Goal: Communication & Community: Answer question/provide support

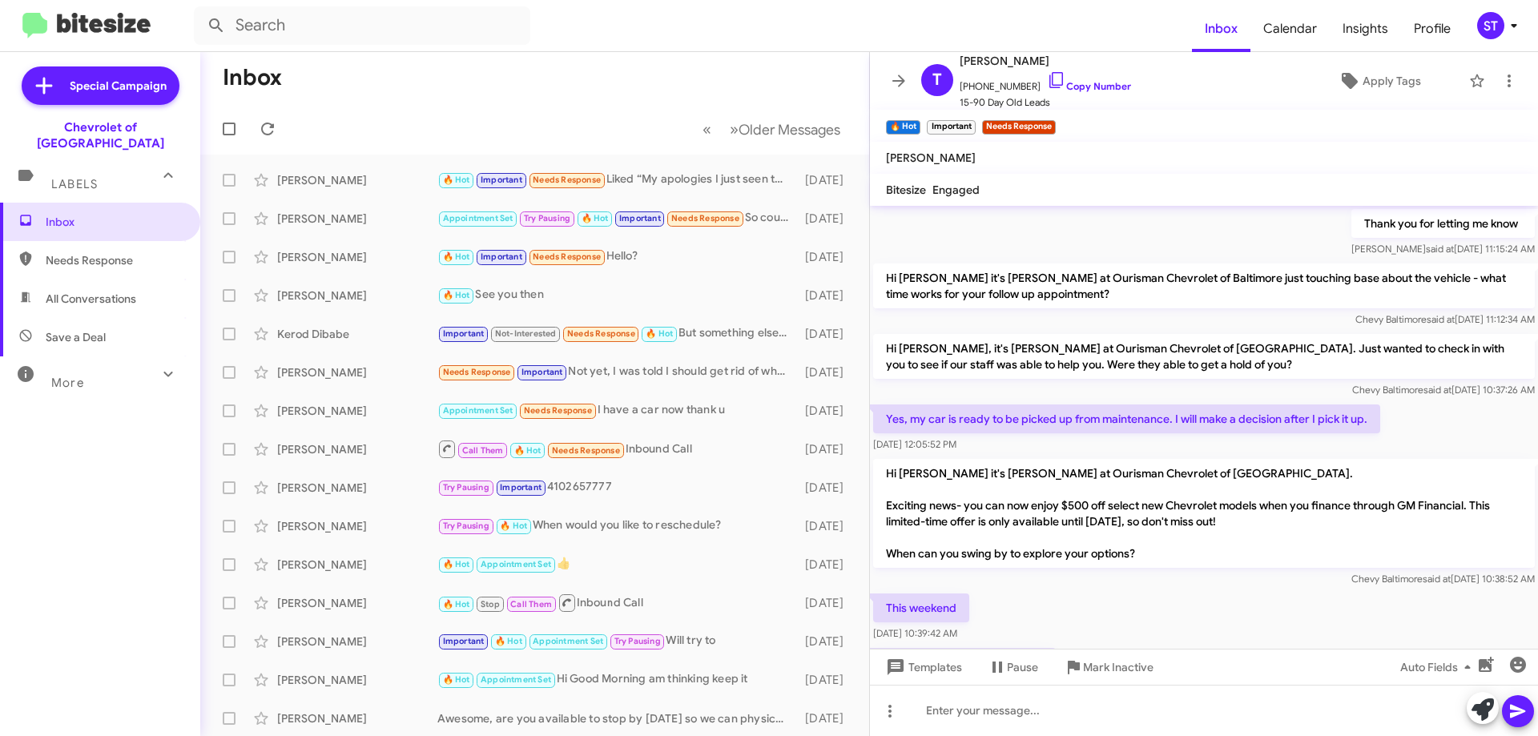
scroll to position [839, 0]
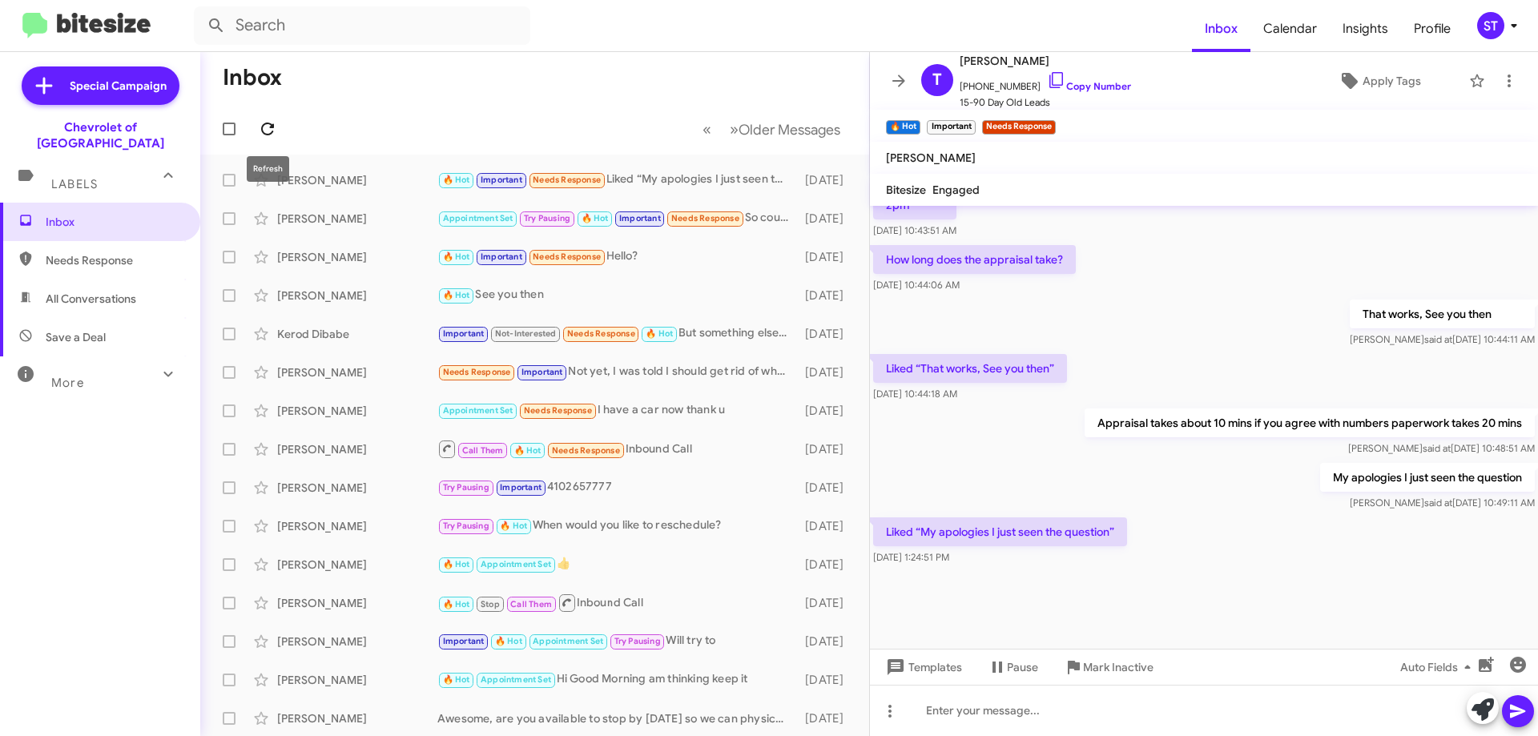
click at [268, 129] on icon at bounding box center [267, 128] width 19 height 19
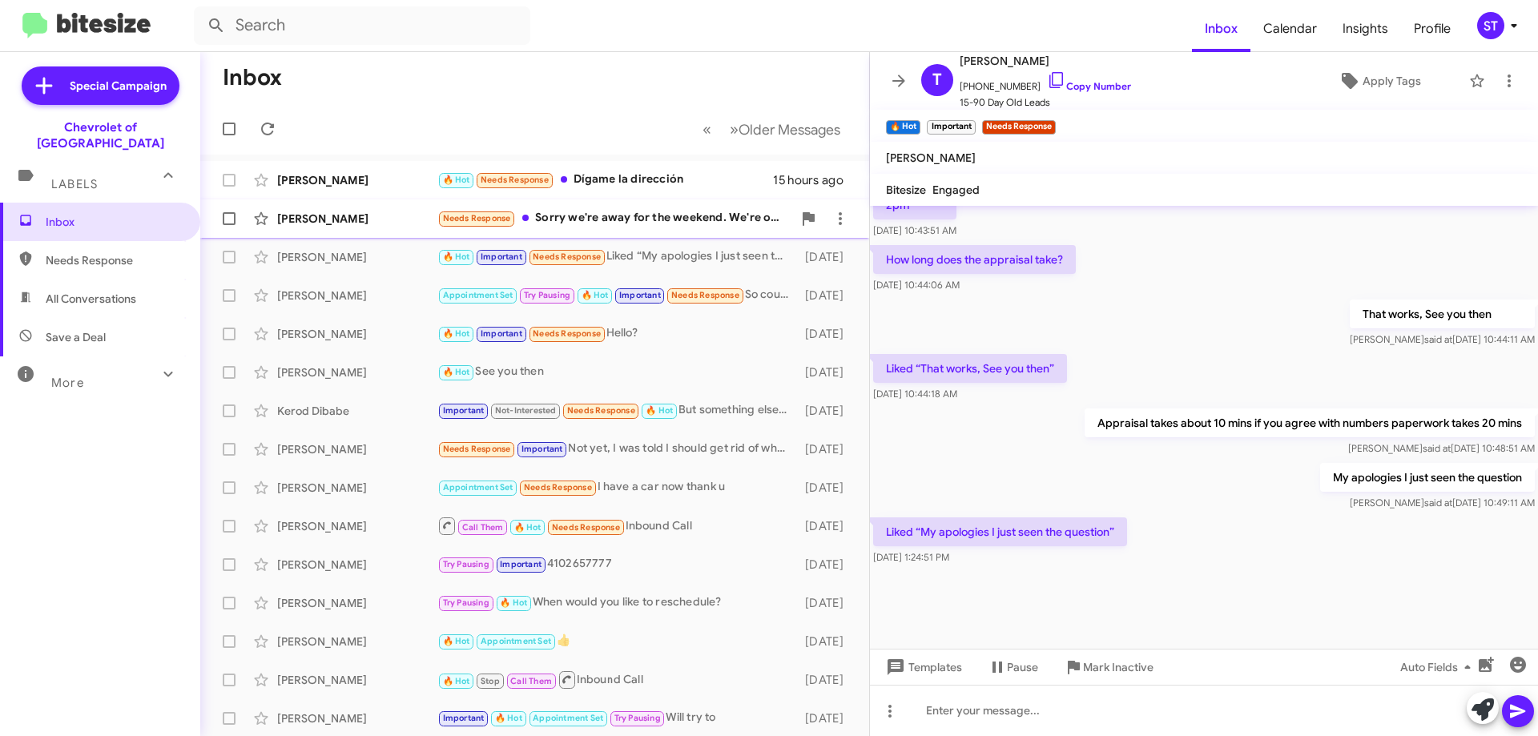
click at [390, 218] on div "[PERSON_NAME]" at bounding box center [357, 219] width 160 height 16
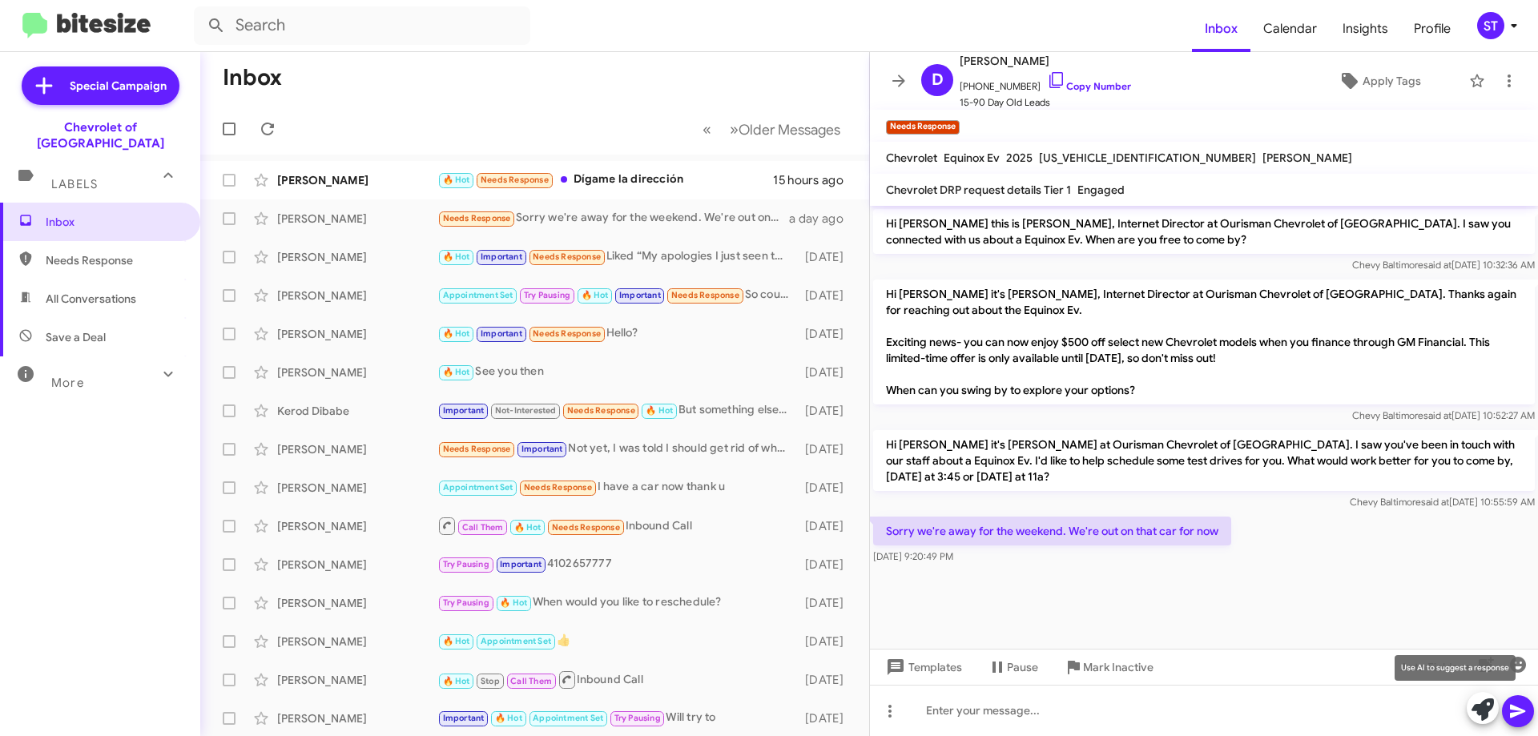
click at [1478, 714] on icon at bounding box center [1482, 709] width 22 height 22
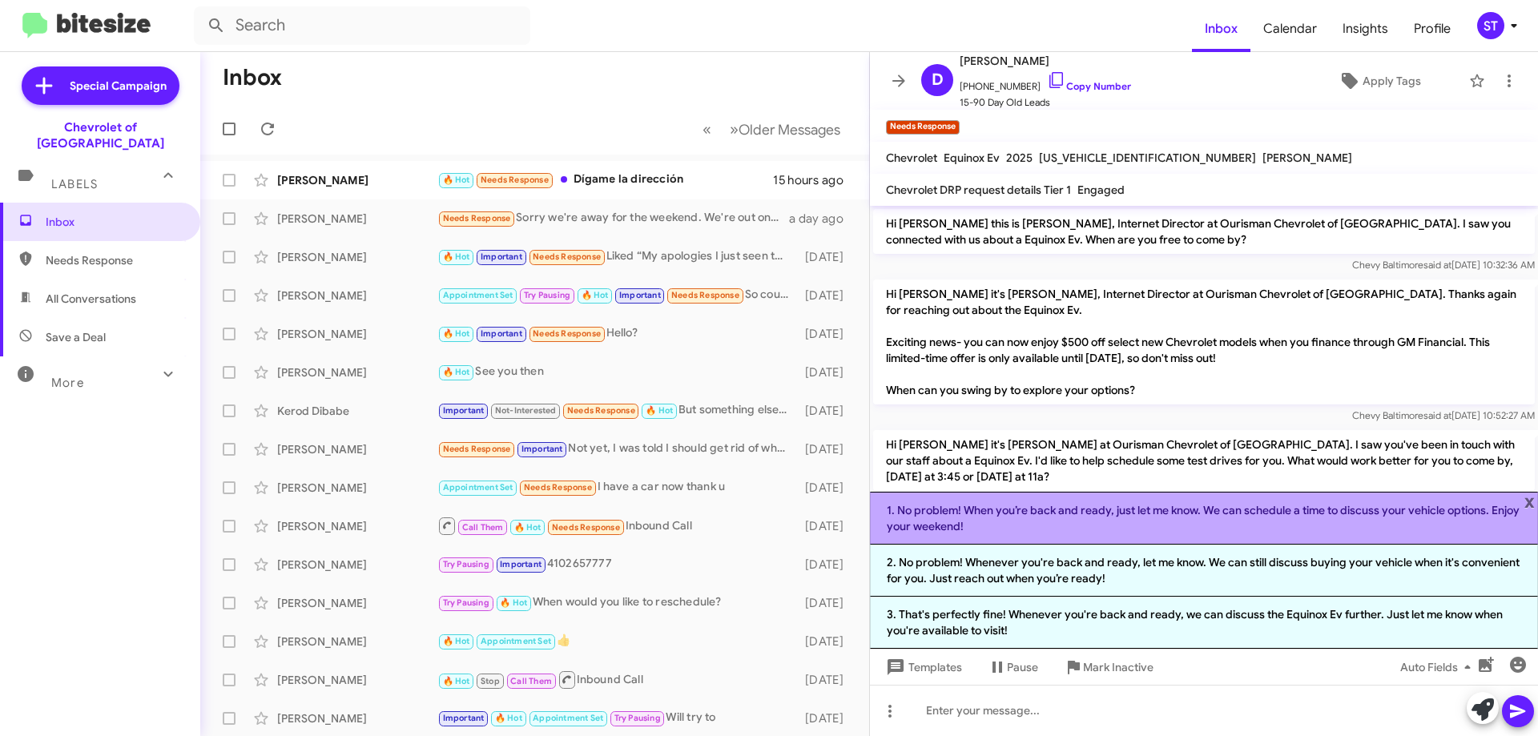
click at [1202, 524] on li "1. No problem! When you’re back and ready, just let me know. We can schedule a …" at bounding box center [1204, 518] width 668 height 53
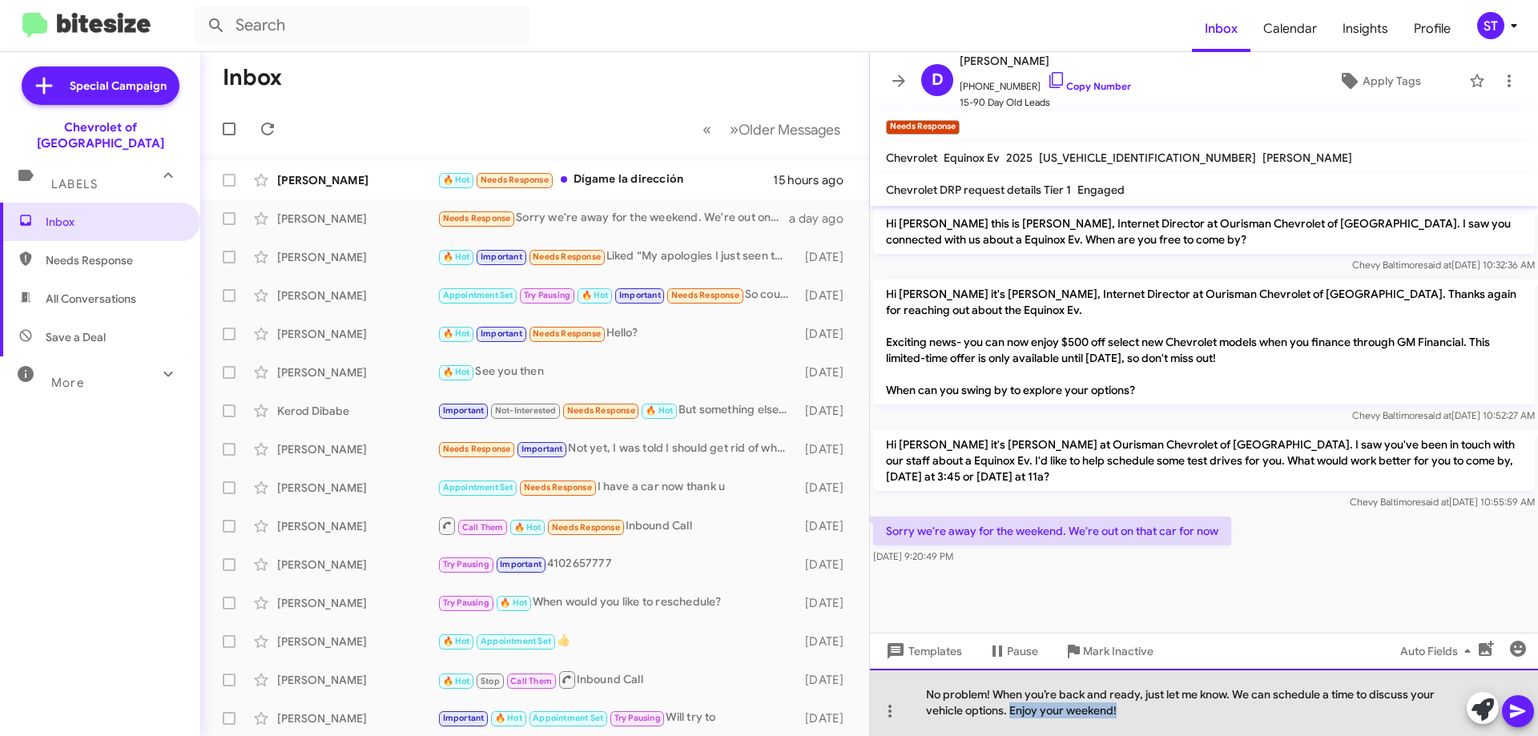
drag, startPoint x: 1126, startPoint y: 714, endPoint x: 1009, endPoint y: 718, distance: 117.0
click at [1009, 718] on div "No problem! When you’re back and ready, just let me know. We can schedule a tim…" at bounding box center [1204, 702] width 668 height 67
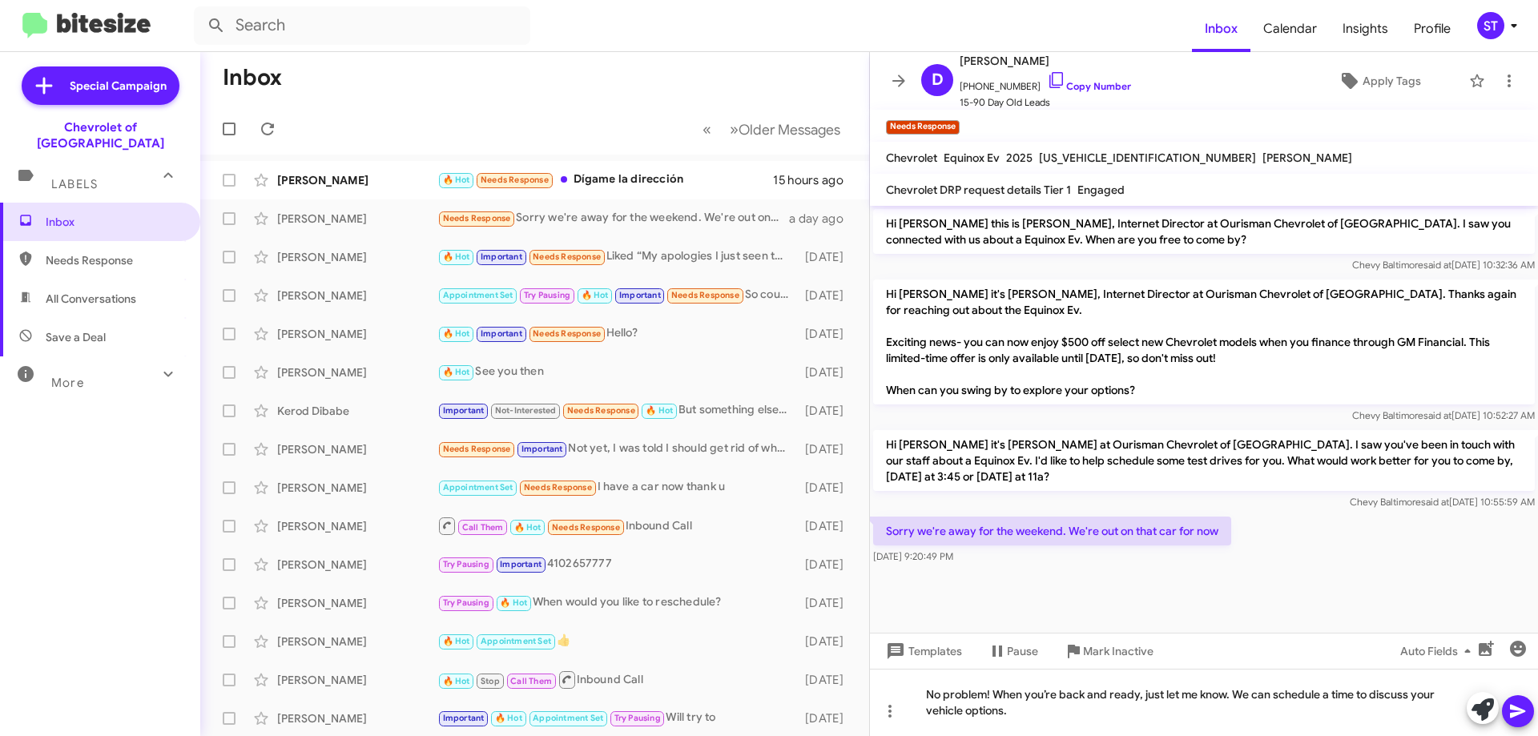
click at [1511, 724] on span at bounding box center [1517, 711] width 19 height 32
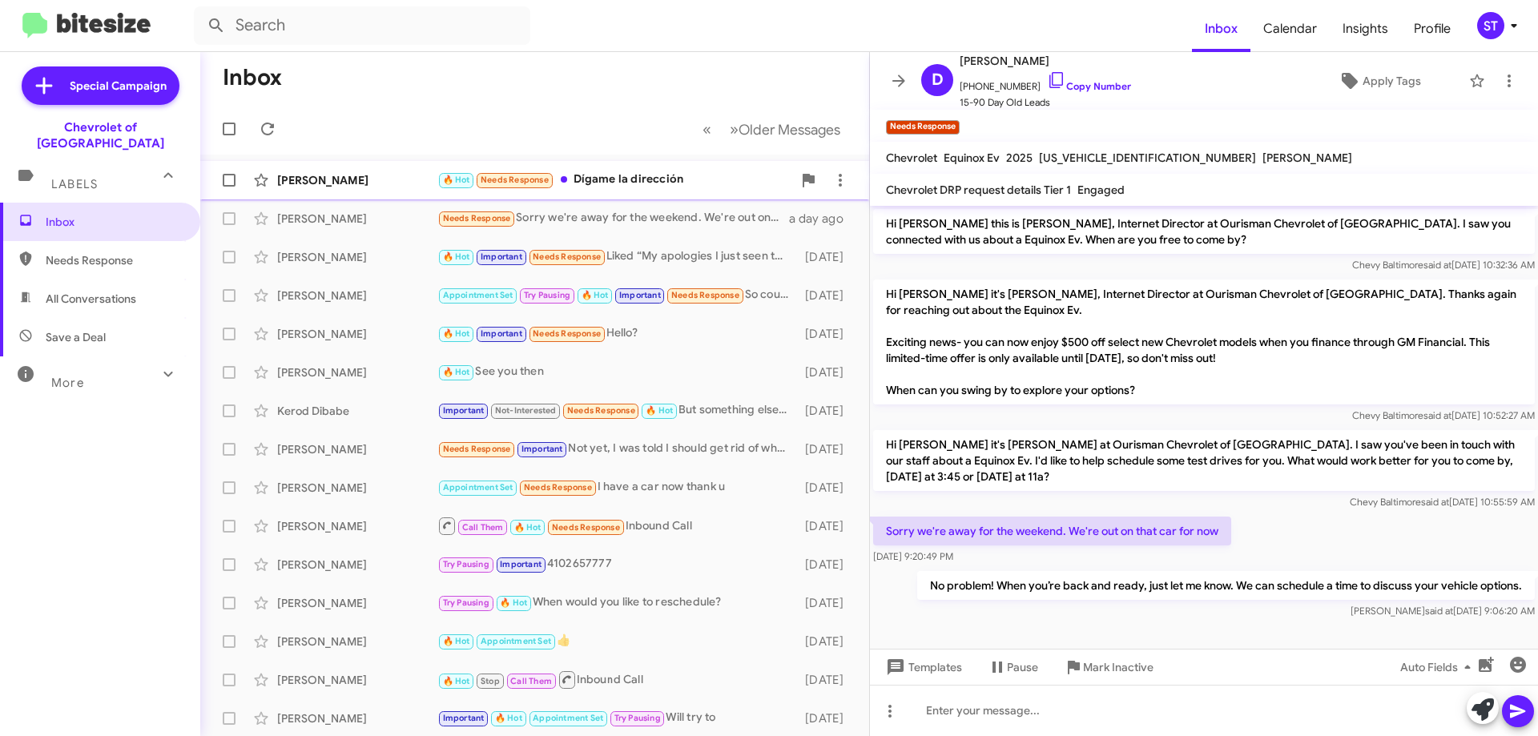
click at [609, 174] on div "🔥 Hot Needs Response Dígame la dirección" at bounding box center [614, 180] width 355 height 18
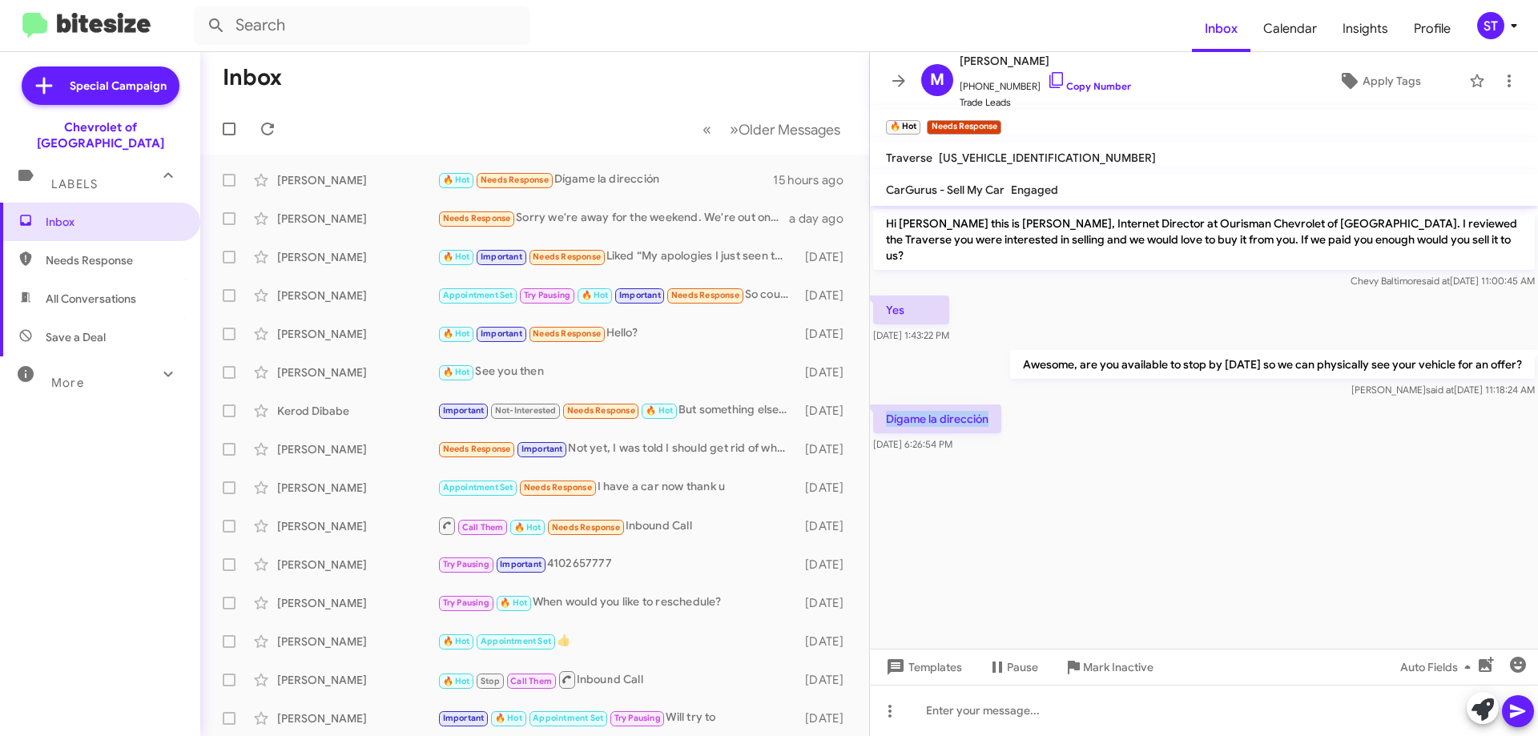
drag, startPoint x: 988, startPoint y: 400, endPoint x: 891, endPoint y: 411, distance: 98.3
click at [883, 412] on p "Dígame la dirección" at bounding box center [937, 418] width 128 height 29
copy p "Dígame la dirección"
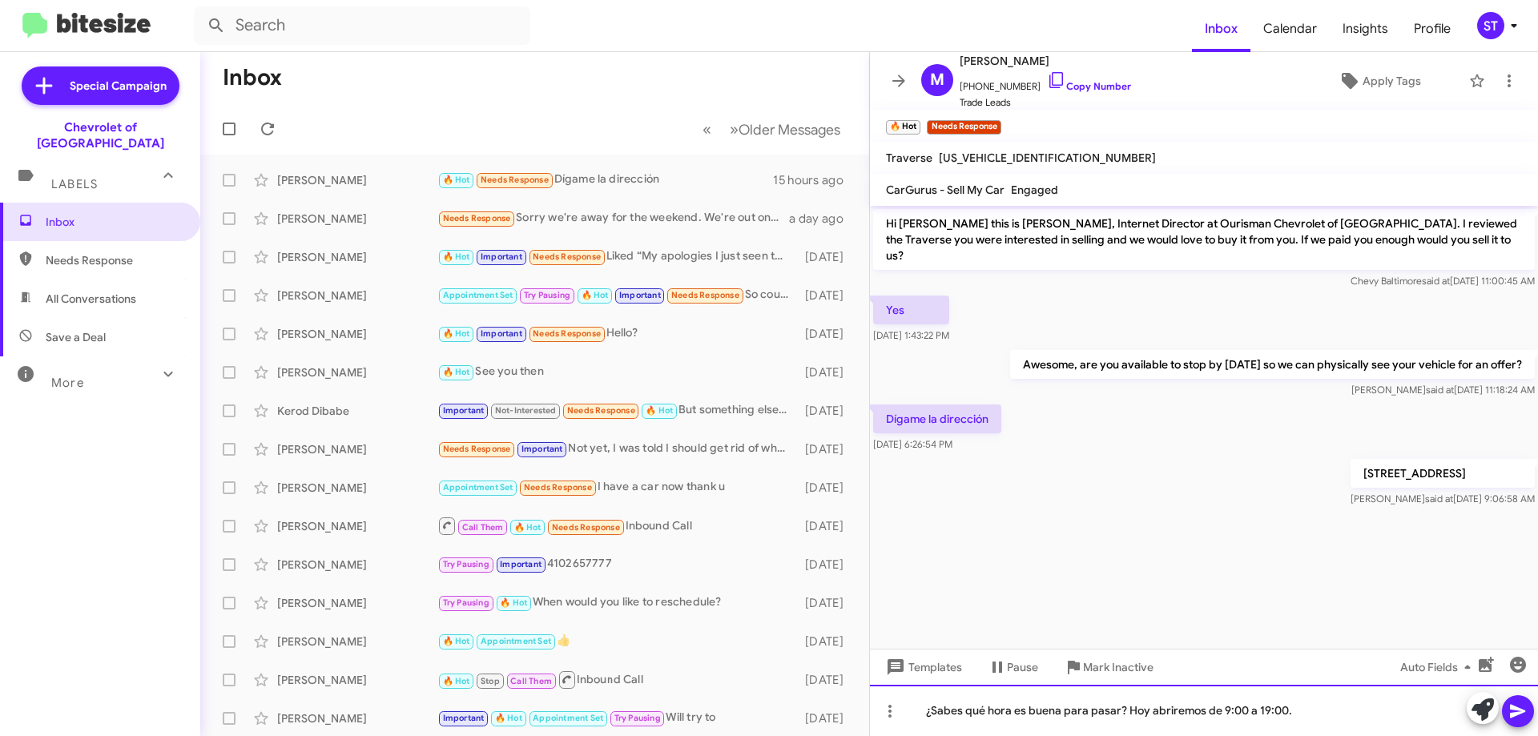
click at [1394, 710] on div "¿Sabes qué hora es buena para pasar? Hoy abriremos de 9:00 a 19:00." at bounding box center [1204, 710] width 668 height 51
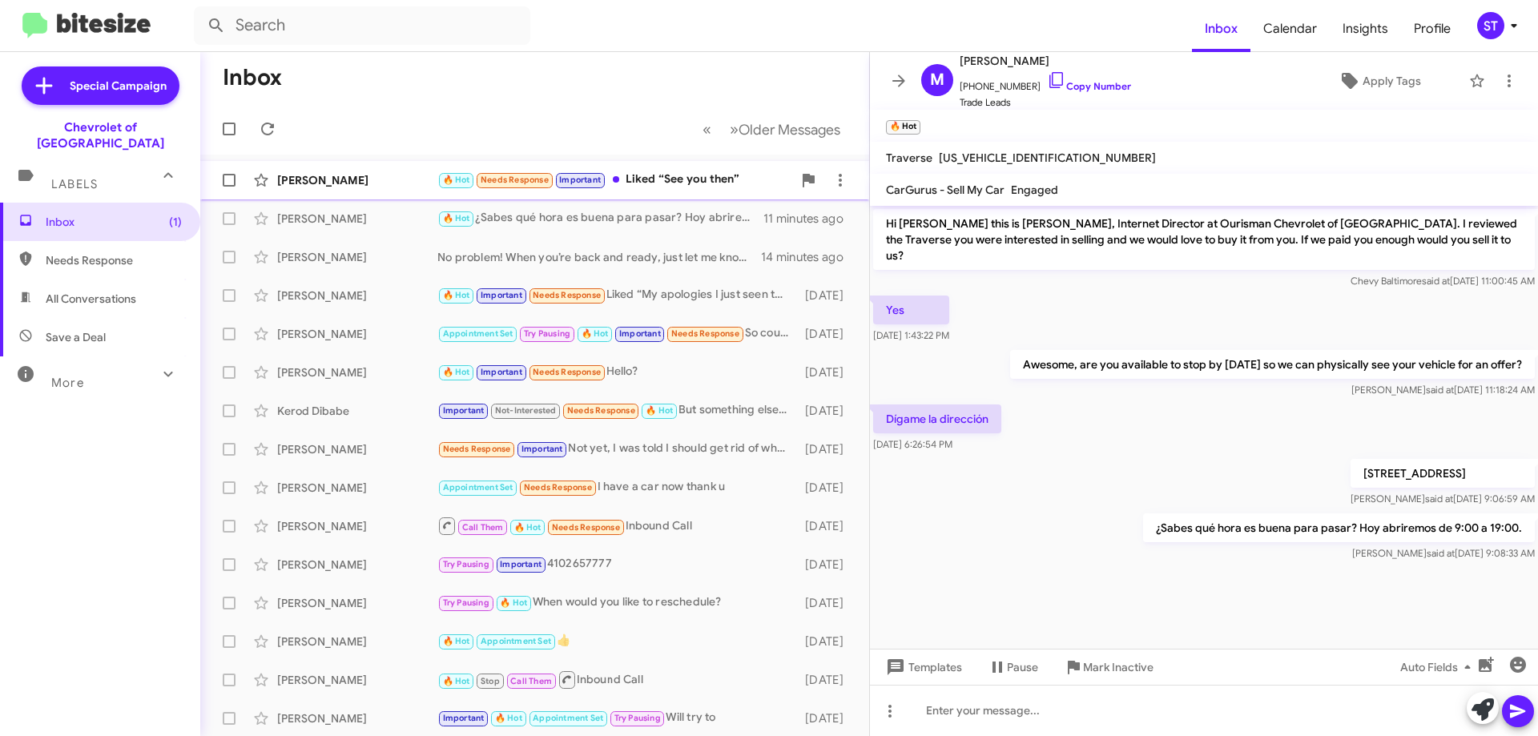
drag, startPoint x: 631, startPoint y: 183, endPoint x: 924, endPoint y: 211, distance: 294.5
click at [631, 181] on div "🔥 Hot Needs Response Important Liked “See you then”" at bounding box center [598, 180] width 323 height 18
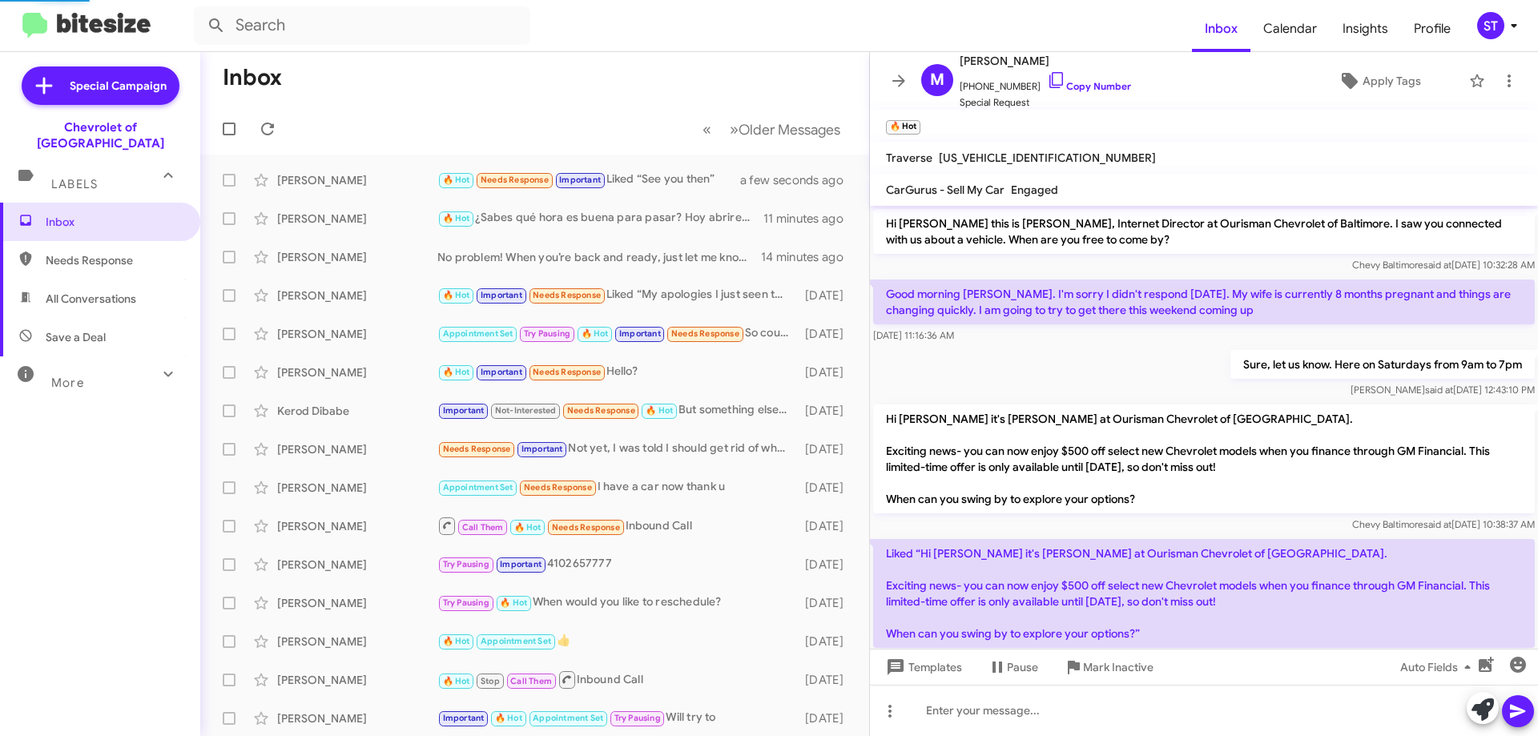
scroll to position [733, 0]
